Goal: Find specific page/section: Find specific page/section

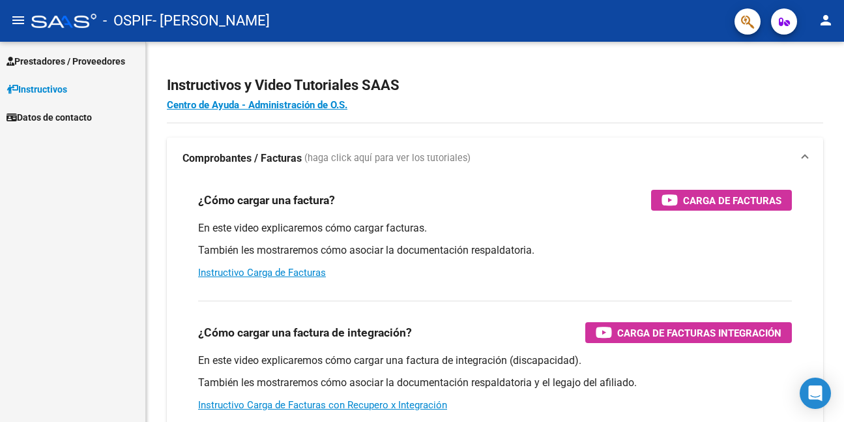
click at [50, 57] on span "Prestadores / Proveedores" at bounding box center [66, 61] width 119 height 14
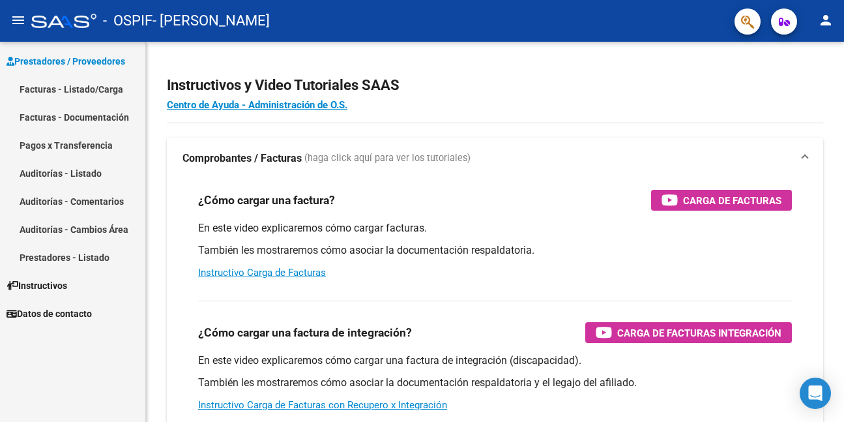
click at [46, 85] on link "Facturas - Listado/Carga" at bounding box center [72, 89] width 145 height 28
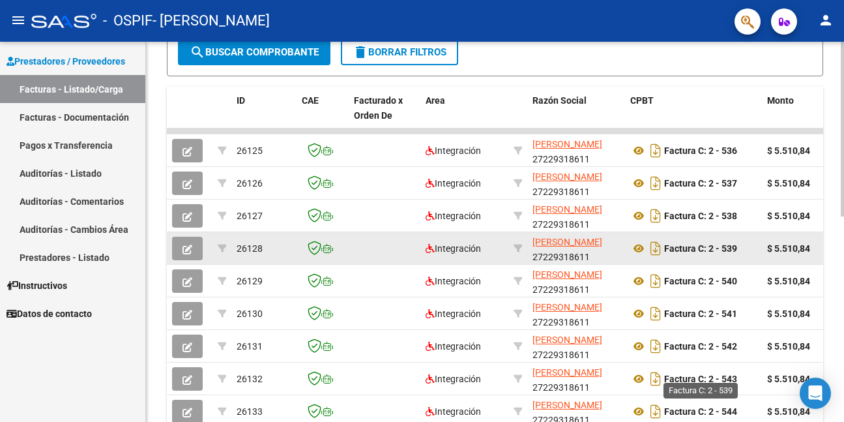
scroll to position [446, 0]
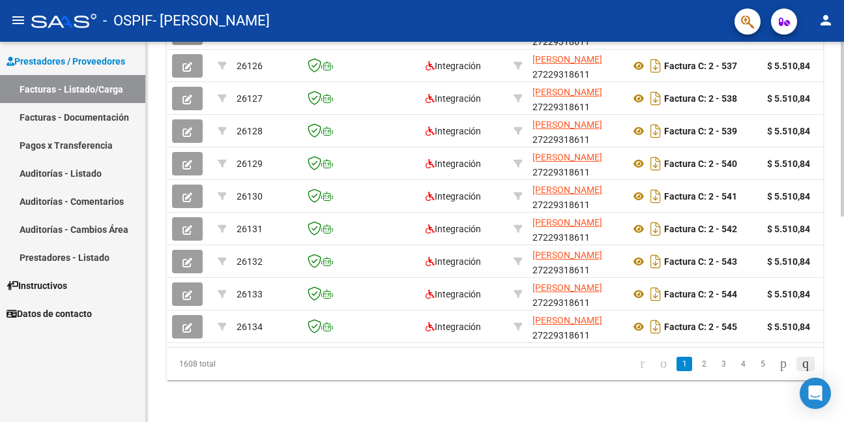
click at [802, 362] on icon "go to last page" at bounding box center [805, 363] width 10 height 16
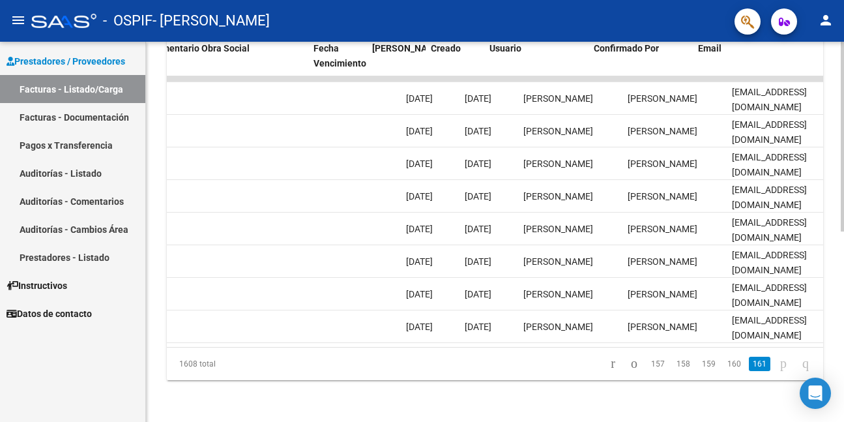
scroll to position [0, 2091]
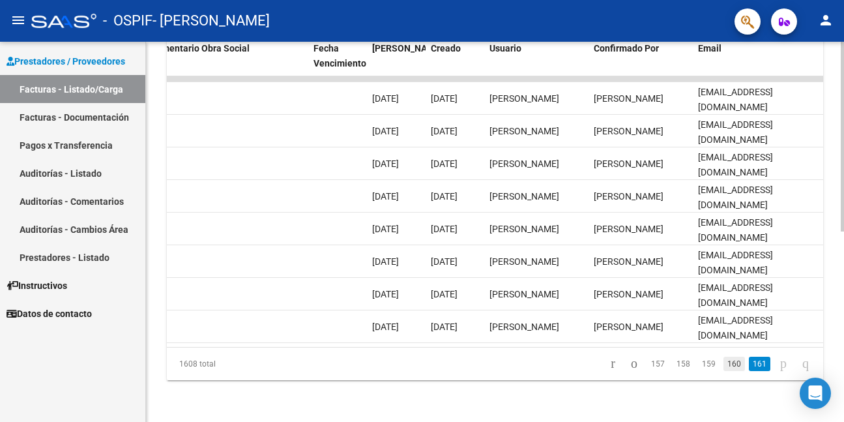
click at [723, 366] on link "160" at bounding box center [734, 363] width 22 height 14
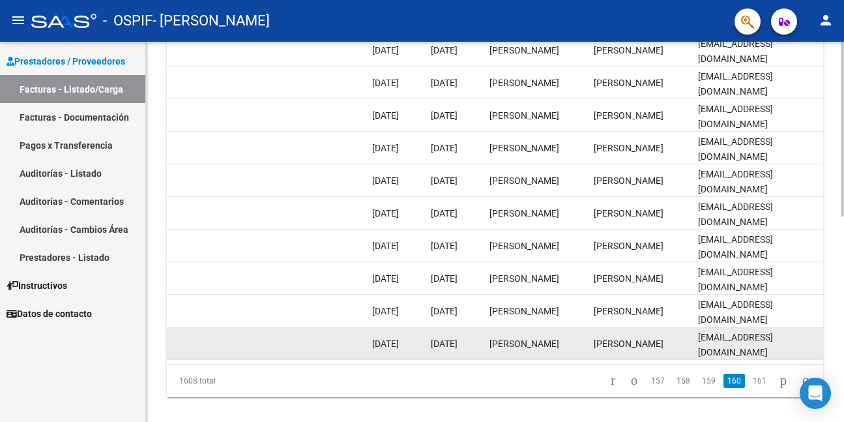
scroll to position [446, 0]
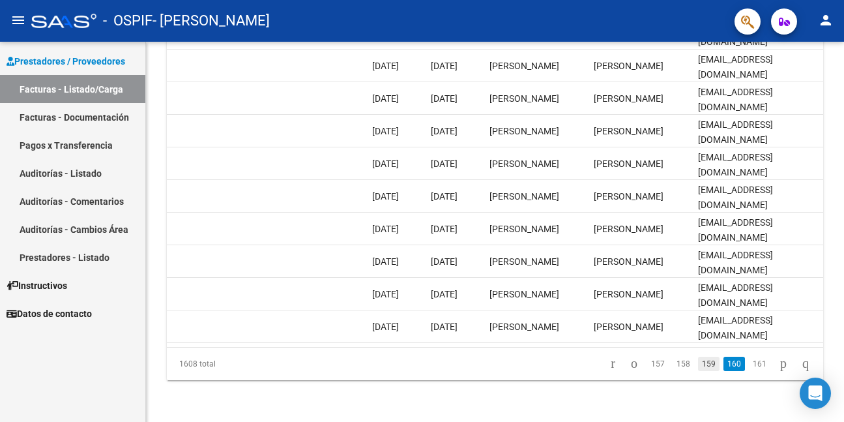
click at [698, 363] on link "159" at bounding box center [709, 363] width 22 height 14
click at [673, 364] on link "158" at bounding box center [684, 363] width 22 height 14
click at [675, 363] on link "157" at bounding box center [684, 363] width 22 height 14
click at [674, 363] on link "156" at bounding box center [684, 363] width 22 height 14
click at [673, 365] on link "155" at bounding box center [684, 363] width 22 height 14
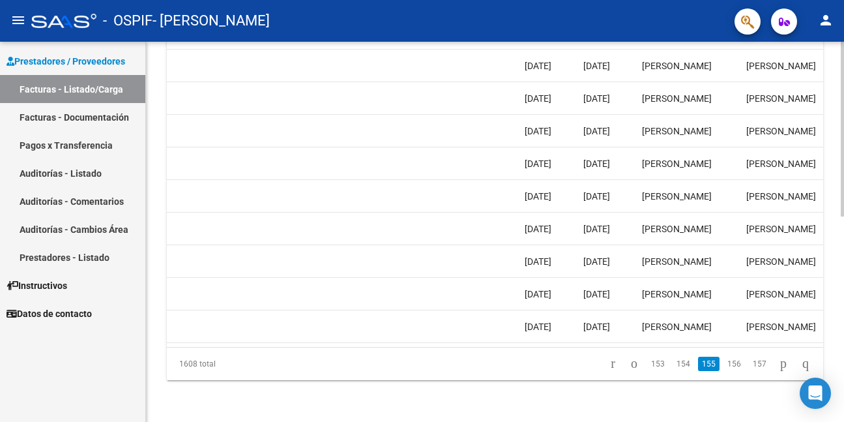
scroll to position [0, 1936]
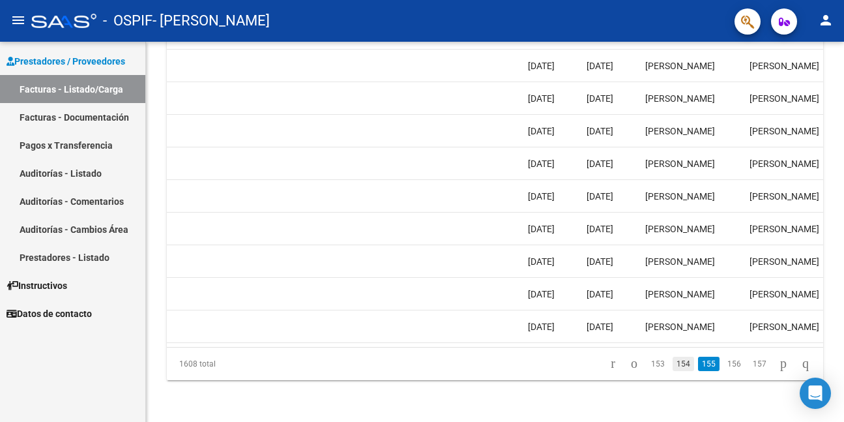
click at [673, 361] on link "154" at bounding box center [684, 363] width 22 height 14
